Goal: Task Accomplishment & Management: Manage account settings

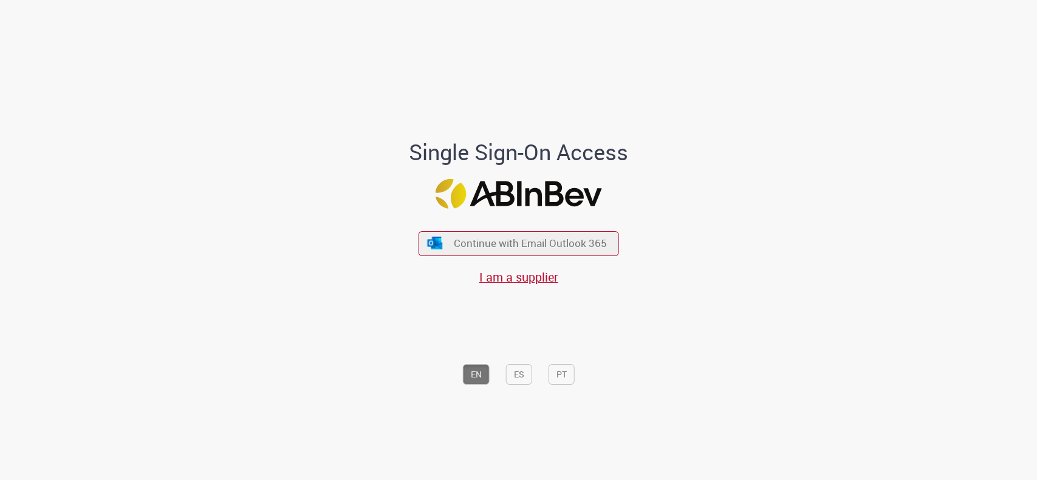
click at [508, 241] on span "Continue with Email Outlook 365" at bounding box center [530, 244] width 153 height 14
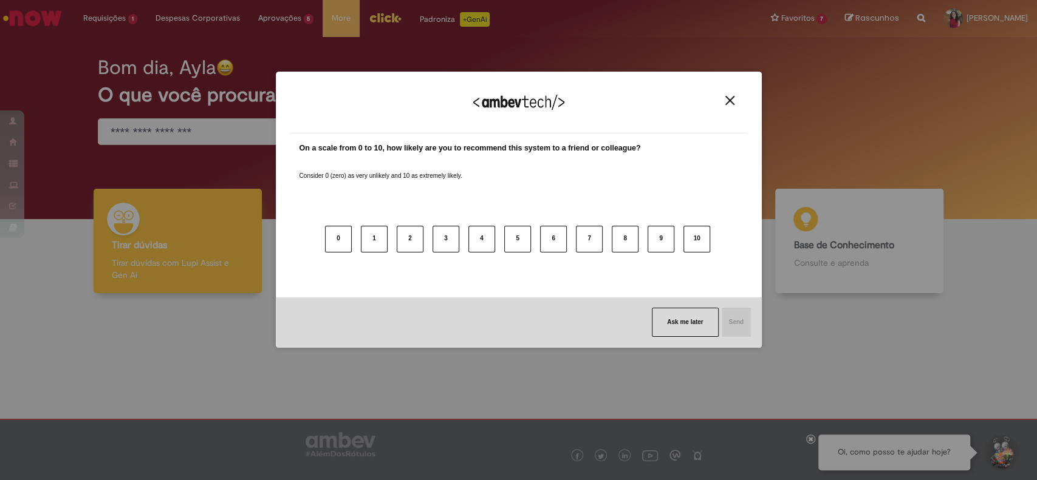
click at [728, 108] on div "We appreciate your feedback!" at bounding box center [518, 109] width 457 height 47
click at [731, 99] on img "Close" at bounding box center [729, 100] width 9 height 9
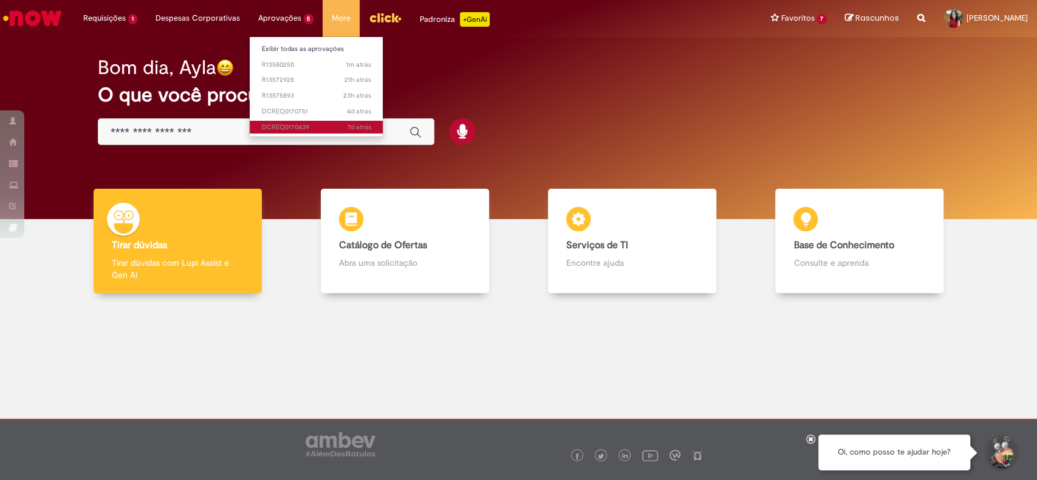
click at [287, 129] on span "7d atrás 7 dias atrás DCREQ0170439" at bounding box center [316, 128] width 109 height 10
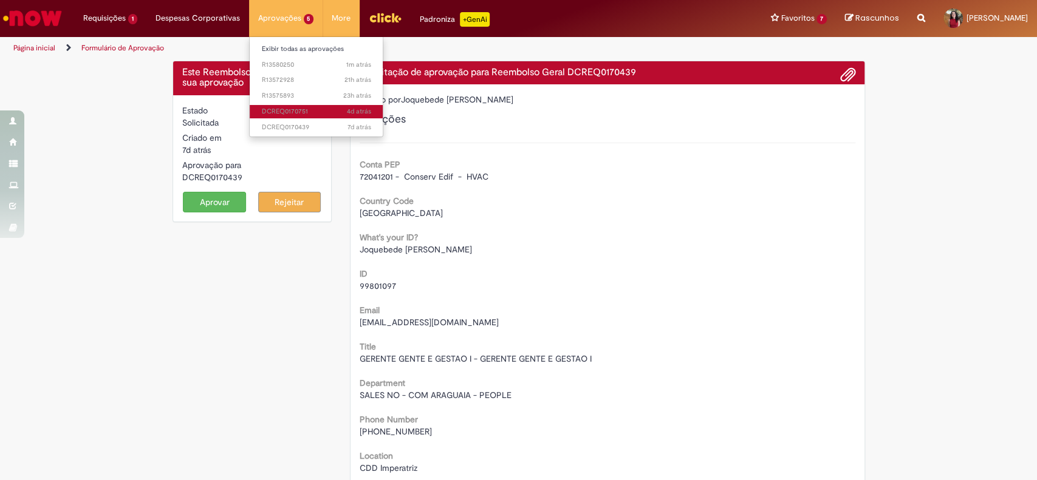
click at [285, 109] on span "4d atrás 4 dias atrás DCREQ0170751" at bounding box center [316, 112] width 109 height 10
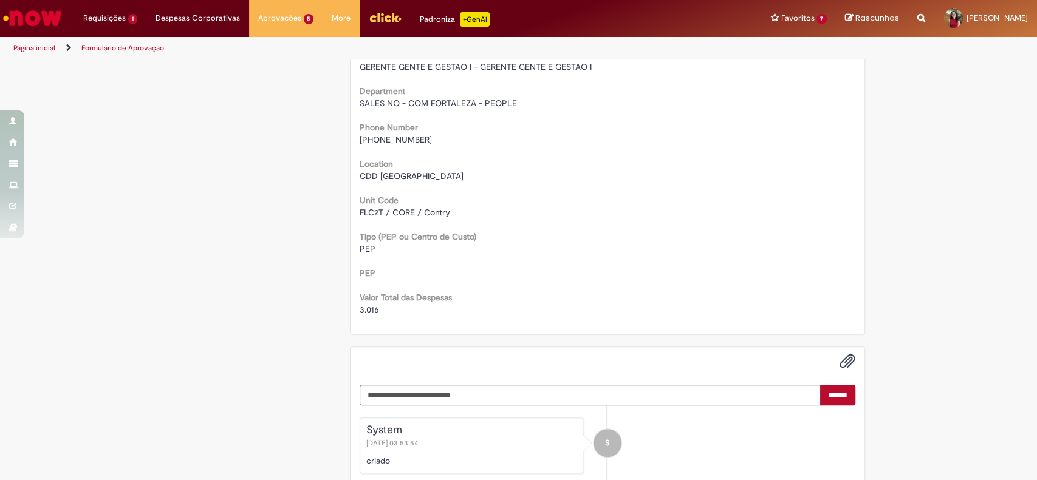
scroll to position [293, 0]
click at [292, 59] on link "2m atrás 2 minutos atrás R13580250" at bounding box center [317, 64] width 134 height 13
